Goal: Task Accomplishment & Management: Use online tool/utility

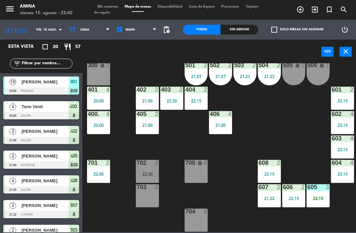
scroll to position [184, 0]
click at [149, 168] on div "702 2 22:30" at bounding box center [147, 171] width 23 height 23
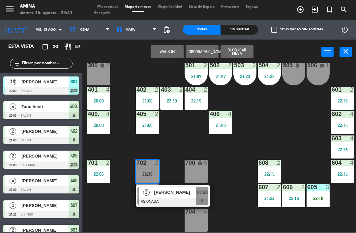
click at [160, 192] on span "[PERSON_NAME]" at bounding box center [175, 192] width 42 height 7
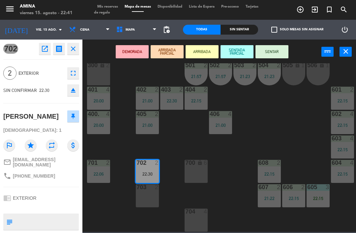
click at [149, 196] on div "703 2" at bounding box center [147, 196] width 23 height 23
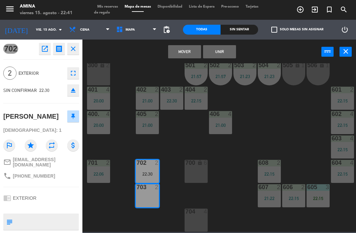
click at [180, 51] on button "Mover" at bounding box center [184, 51] width 33 height 13
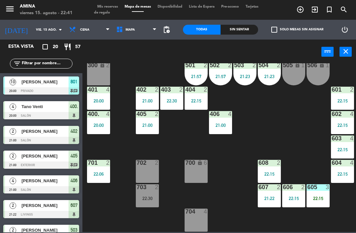
scroll to position [102, 0]
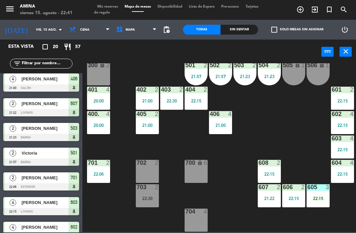
click at [149, 193] on div "703 2 22:30" at bounding box center [147, 196] width 23 height 23
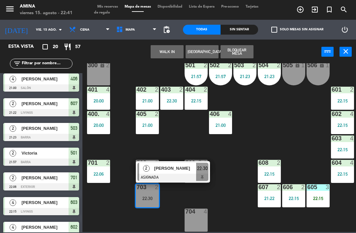
click at [186, 170] on span "[PERSON_NAME]" at bounding box center [175, 168] width 42 height 7
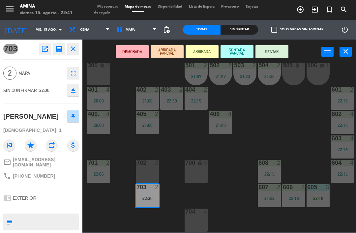
click at [267, 51] on button "SENTAR" at bounding box center [272, 51] width 33 height 13
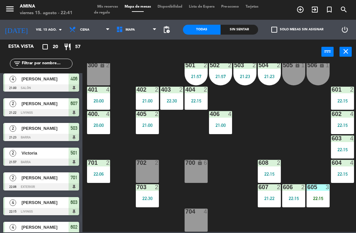
click at [316, 197] on div "22:15" at bounding box center [318, 198] width 23 height 5
click at [312, 122] on div "101 lock 6 102 lock 6 103 lock 6 301 lock 6 307 lock 2 302 lock 6 308 lock 2 20…" at bounding box center [221, 147] width 270 height 169
click at [94, 118] on div "400. 4 20:00" at bounding box center [98, 122] width 23 height 23
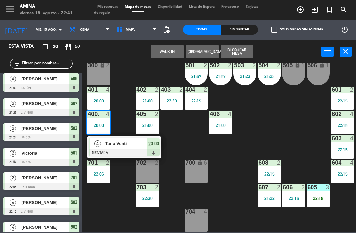
click at [100, 94] on div "401 4 20:00" at bounding box center [98, 98] width 23 height 23
click at [133, 145] on span "Tano Venti" at bounding box center [127, 143] width 42 height 7
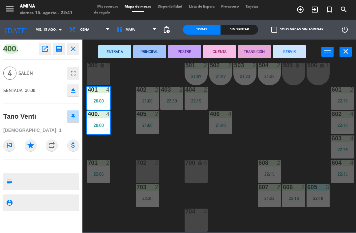
click at [286, 47] on button "SERVIR" at bounding box center [289, 51] width 33 height 13
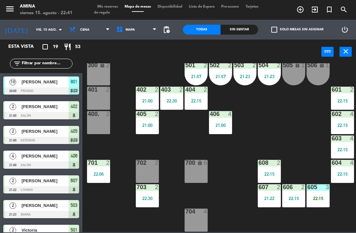
scroll to position [0, 0]
click at [109, 6] on span "Mis reservas" at bounding box center [107, 7] width 27 height 4
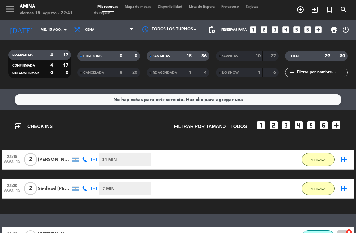
click at [348, 160] on icon "border_all" at bounding box center [345, 160] width 8 height 8
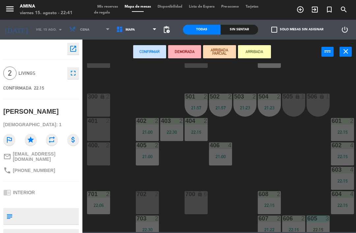
scroll to position [152, 0]
click at [98, 155] on div "400. 2" at bounding box center [98, 154] width 23 height 23
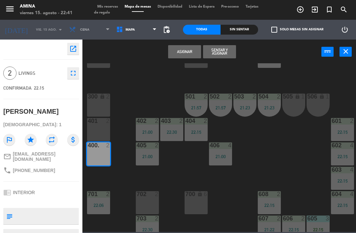
click at [181, 50] on button "Asignar" at bounding box center [184, 51] width 33 height 13
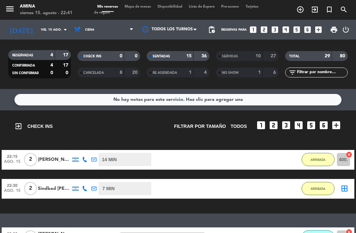
click at [345, 189] on icon "border_all" at bounding box center [345, 189] width 8 height 8
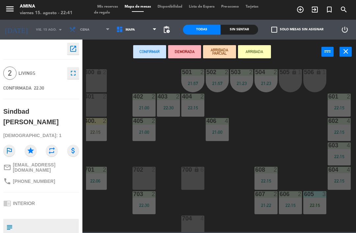
scroll to position [177, 3]
click at [98, 98] on div at bounding box center [95, 97] width 11 height 6
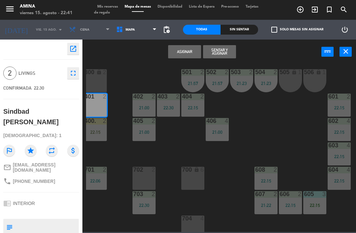
click at [184, 49] on button "Asignar" at bounding box center [184, 51] width 33 height 13
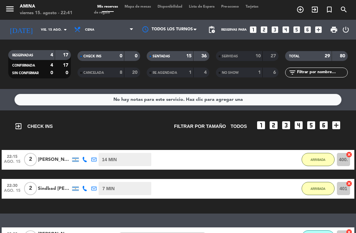
click at [148, 9] on span "Mapa de mesas" at bounding box center [137, 7] width 33 height 4
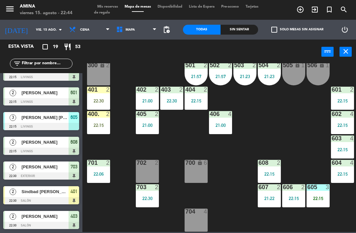
scroll to position [184, 0]
click at [197, 217] on div "704 4" at bounding box center [196, 220] width 23 height 23
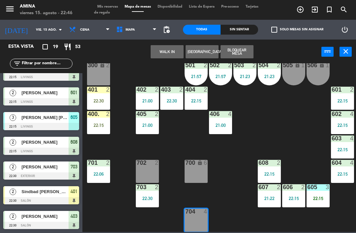
click at [169, 50] on button "WALK IN" at bounding box center [167, 51] width 33 height 13
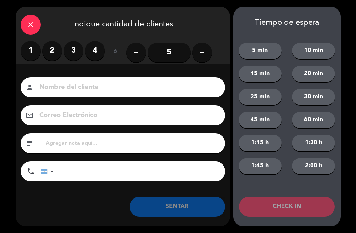
click at [51, 50] on label "2" at bounding box center [52, 51] width 20 height 20
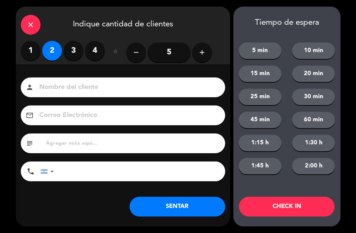
click at [106, 85] on input at bounding box center [128, 88] width 178 height 12
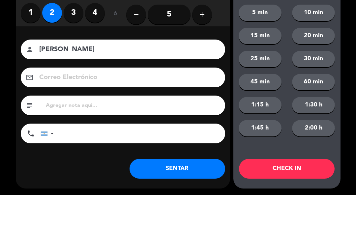
type input "[PERSON_NAME]"
click at [218, 64] on div "Nombre del cliente person [PERSON_NAME] Correo Electrónico email subject phone …" at bounding box center [123, 140] width 215 height 152
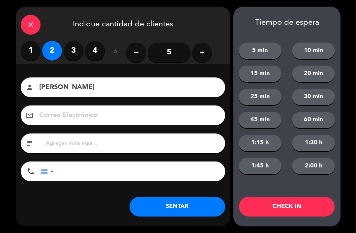
click at [187, 205] on button "SENTAR" at bounding box center [178, 207] width 96 height 20
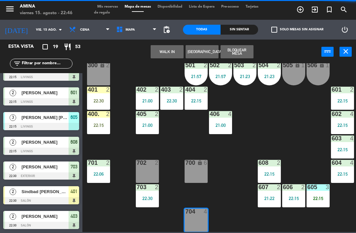
scroll to position [0, 0]
